Goal: Task Accomplishment & Management: Manage account settings

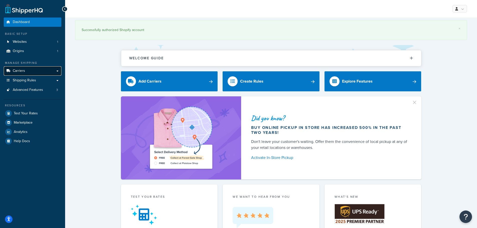
click at [31, 70] on link "Carriers" at bounding box center [33, 70] width 58 height 9
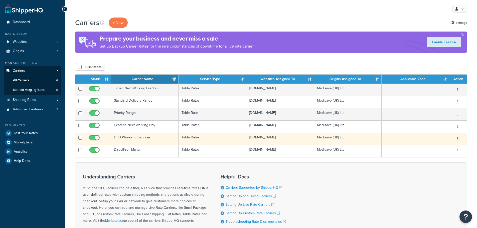
click at [144, 138] on td "DPD Weekend Services" at bounding box center [145, 139] width 68 height 12
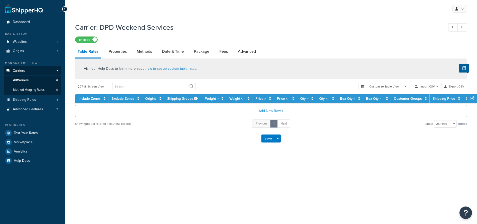
select select "25"
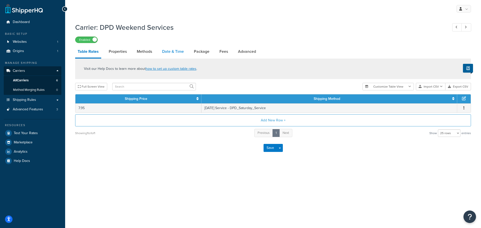
click at [174, 51] on link "Date & Time" at bounding box center [173, 52] width 27 height 12
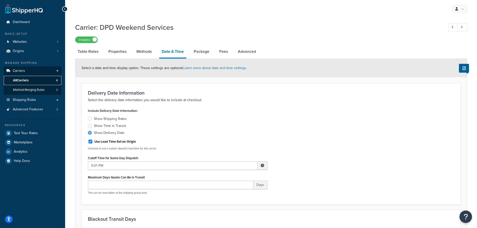
click at [35, 78] on link "All Carriers 6" at bounding box center [33, 80] width 58 height 9
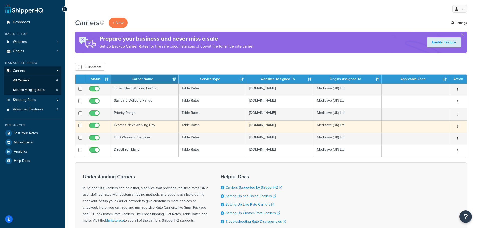
click at [134, 126] on td "Express Next Working Day" at bounding box center [145, 126] width 68 height 12
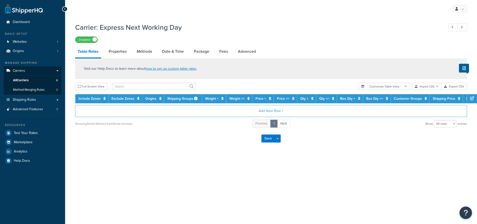
select select "25"
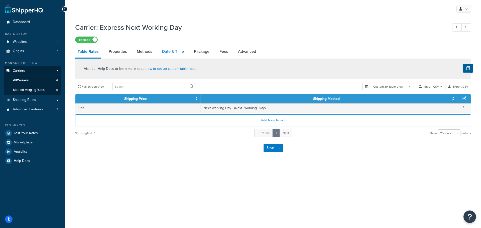
click at [176, 51] on link "Date & Time" at bounding box center [173, 52] width 27 height 12
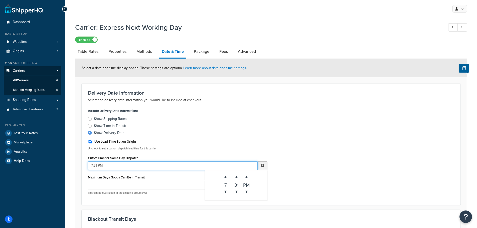
drag, startPoint x: 93, startPoint y: 164, endPoint x: 97, endPoint y: 164, distance: 3.8
click at [97, 164] on input "7:31 PM" at bounding box center [173, 166] width 170 height 9
click at [238, 185] on div "31" at bounding box center [237, 184] width 10 height 5
click at [237, 176] on span "▲" at bounding box center [237, 177] width 10 height 10
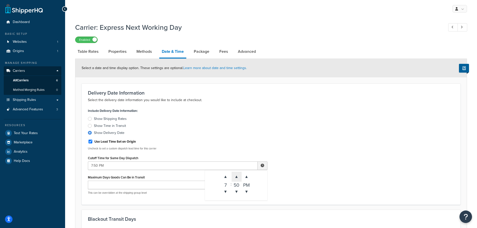
click at [237, 176] on span "▲" at bounding box center [237, 177] width 10 height 10
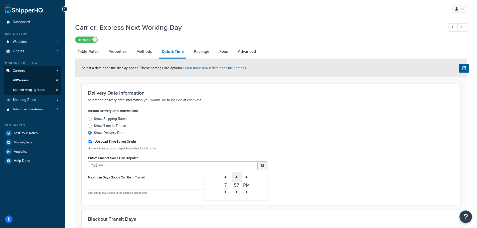
click at [237, 176] on span "▲" at bounding box center [237, 177] width 10 height 10
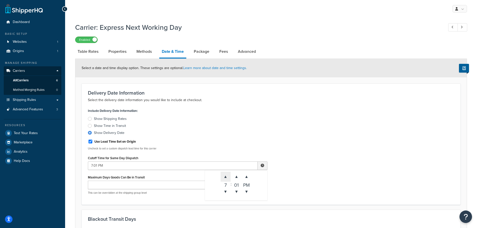
click at [224, 176] on span "▲" at bounding box center [226, 177] width 10 height 10
type input "8:01 PM"
click at [278, 138] on div "Include Delivery Date Information: Show Shipping Rates Show Time in Transit Sho…" at bounding box center [271, 152] width 374 height 91
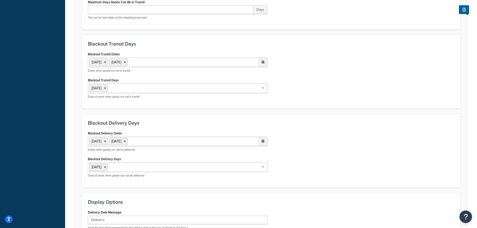
scroll to position [283, 0]
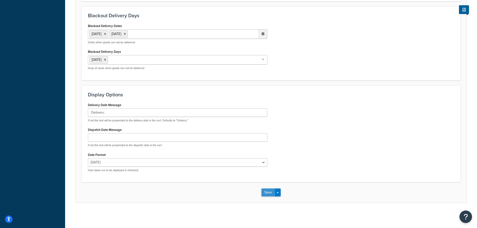
click at [268, 193] on button "Save" at bounding box center [268, 193] width 14 height 8
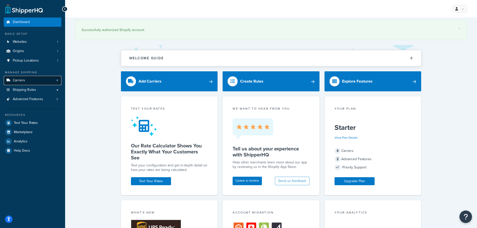
click at [42, 81] on link "Carriers 4" at bounding box center [33, 80] width 58 height 9
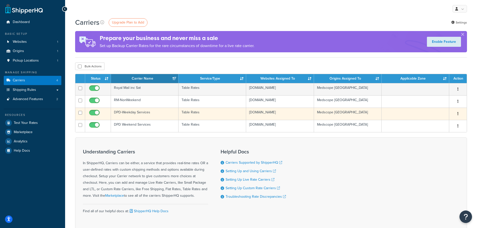
click at [145, 114] on td "DPD-Weekday Services" at bounding box center [145, 114] width 68 height 12
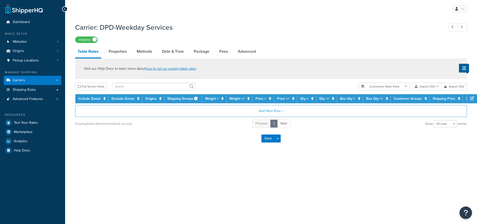
select select "25"
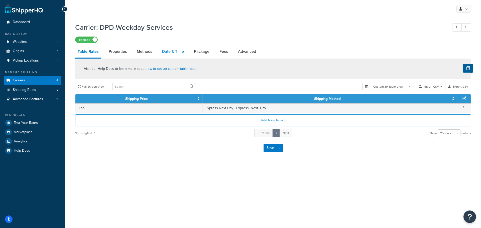
click at [170, 49] on link "Date & Time" at bounding box center [173, 52] width 27 height 12
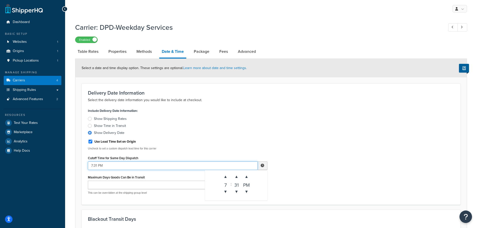
click at [91, 164] on input "7:31 PM" at bounding box center [173, 166] width 170 height 9
click at [96, 165] on input "9:31 PM" at bounding box center [173, 166] width 170 height 9
type input "9:01 PM"
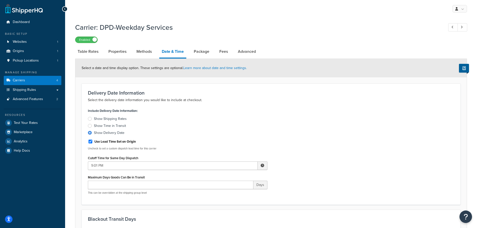
click at [349, 139] on div "Include Delivery Date Information: Show Shipping Rates Show Time in Transit Sho…" at bounding box center [271, 152] width 374 height 91
